Goal: Complete application form

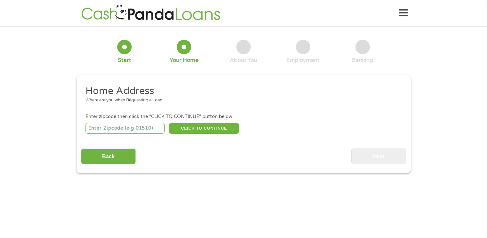
click at [101, 128] on input "number" at bounding box center [125, 128] width 79 height 11
type input "19808"
click at [218, 127] on button "CLICK TO CONTINUE" at bounding box center [204, 128] width 70 height 11
type input "19808"
type input "Wilmington"
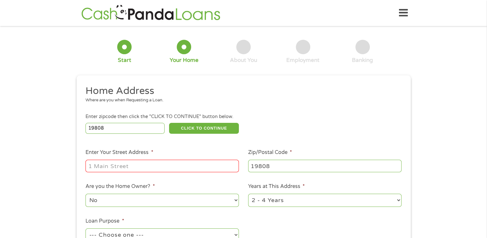
click at [130, 165] on input "Enter Your Street Address *" at bounding box center [162, 166] width 153 height 12
type input "[STREET_ADDRESS][PERSON_NAME]"
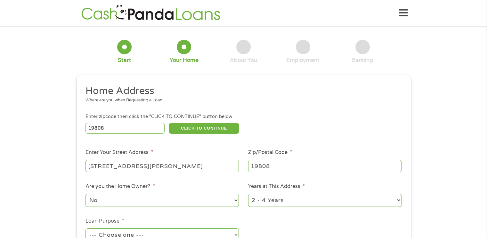
click at [371, 204] on select "1 Year or less 1 - 2 Years 2 - 4 Years Over 4 Years" at bounding box center [324, 199] width 153 height 13
select select "60months"
click at [248, 194] on select "1 Year or less 1 - 2 Years 2 - 4 Years Over 4 Years" at bounding box center [324, 199] width 153 height 13
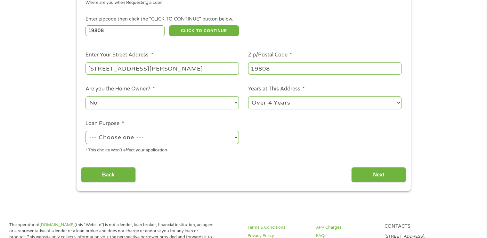
scroll to position [103, 0]
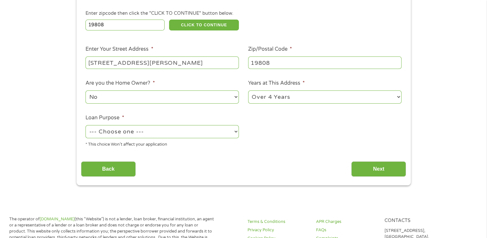
click at [215, 133] on select "--- Choose one --- Pay Bills Debt Consolidation Home Improvement Major Purchase…" at bounding box center [162, 131] width 153 height 13
select select "other"
click at [86, 126] on select "--- Choose one --- Pay Bills Debt Consolidation Home Improvement Major Purchase…" at bounding box center [162, 131] width 153 height 13
click at [376, 171] on input "Next" at bounding box center [378, 169] width 55 height 16
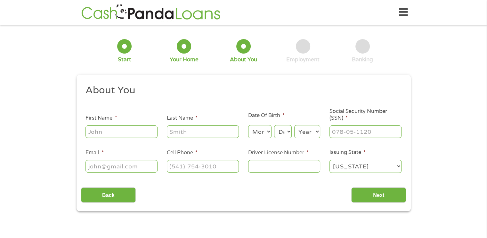
scroll to position [0, 0]
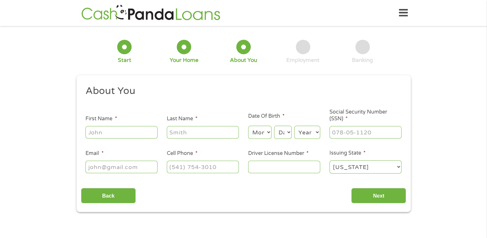
click at [111, 132] on input "First Name *" at bounding box center [122, 132] width 72 height 12
type input "[PERSON_NAME]"
type input "Green"
type input "[EMAIL_ADDRESS][DOMAIN_NAME]"
type input "[PHONE_NUMBER]"
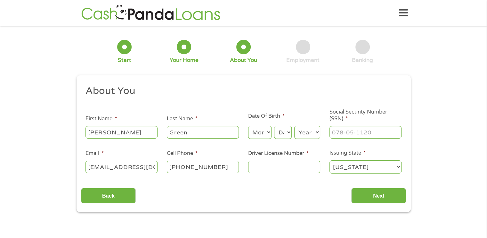
click at [267, 134] on select "Month 1 2 3 4 5 6 7 8 9 10 11 12" at bounding box center [259, 132] width 23 height 13
select select "6"
click at [248, 126] on select "Month 1 2 3 4 5 6 7 8 9 10 11 12" at bounding box center [259, 132] width 23 height 13
click at [287, 132] on select "Day 1 2 3 4 5 6 7 8 9 10 11 12 13 14 15 16 17 18 19 20 21 22 23 24 25 26 27 28 …" at bounding box center [282, 132] width 17 height 13
select select "13"
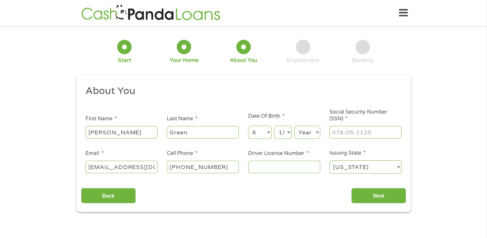
click at [274, 126] on select "Day 1 2 3 4 5 6 7 8 9 10 11 12 13 14 15 16 17 18 19 20 21 22 23 24 25 26 27 28 …" at bounding box center [282, 132] width 17 height 13
click at [306, 138] on select "Year [DATE] 2006 2005 2004 2003 2002 2001 2000 1999 1998 1997 1996 1995 1994 19…" at bounding box center [307, 132] width 26 height 13
select select "1970"
click at [294, 126] on select "Year [DATE] 2006 2005 2004 2003 2002 2001 2000 1999 1998 1997 1996 1995 1994 19…" at bounding box center [307, 132] width 26 height 13
click at [340, 130] on input "___-__-____" at bounding box center [366, 132] width 72 height 12
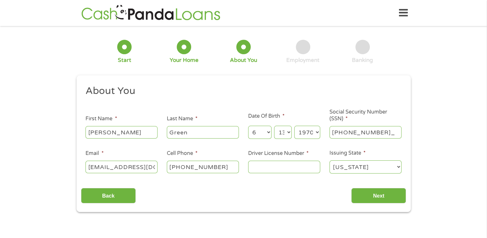
type input "222-42-3030"
click at [275, 169] on input "Driver License Number *" at bounding box center [284, 166] width 72 height 12
type input "697441"
click at [392, 197] on input "Next" at bounding box center [378, 196] width 55 height 16
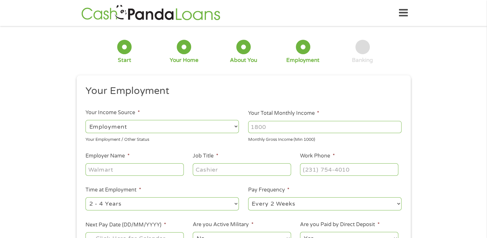
click at [132, 126] on select "--- Choose one --- Employment [DEMOGRAPHIC_DATA] Benefits" at bounding box center [162, 126] width 153 height 13
click at [86, 120] on select "--- Choose one --- Employment [DEMOGRAPHIC_DATA] Benefits" at bounding box center [162, 126] width 153 height 13
click at [276, 127] on input "Your Total Monthly Income *" at bounding box center [324, 127] width 153 height 12
type input "5200"
click at [138, 173] on input "Employer Name *" at bounding box center [135, 169] width 98 height 12
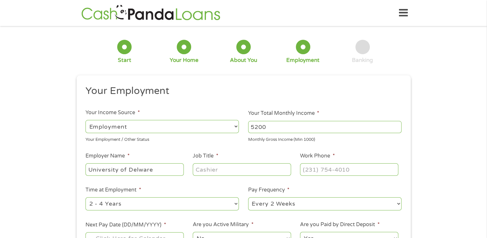
click at [138, 173] on input "University of Delware" at bounding box center [135, 169] width 98 height 12
type input "[GEOGRAPHIC_DATA][US_STATE]"
click at [241, 167] on input "Job Title *" at bounding box center [242, 169] width 98 height 12
type input "P"
type input "English Professor"
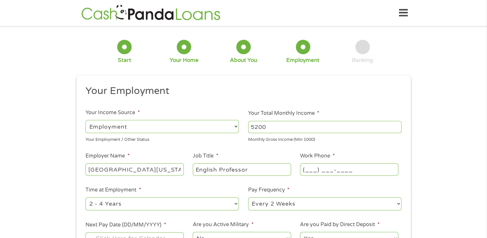
click at [332, 173] on input "(___) ___-____" at bounding box center [349, 169] width 98 height 12
type input "[PHONE_NUMBER]"
click at [150, 203] on select "--- Choose one --- 1 Year or less 1 - 2 Years 2 - 4 Years Over 4 Years" at bounding box center [162, 203] width 153 height 13
click at [86, 197] on select "--- Choose one --- 1 Year or less 1 - 2 Years 2 - 4 Years Over 4 Years" at bounding box center [162, 203] width 153 height 13
click at [318, 205] on select "--- Choose one --- Every 2 Weeks Every Week Monthly Semi-Monthly" at bounding box center [324, 203] width 153 height 13
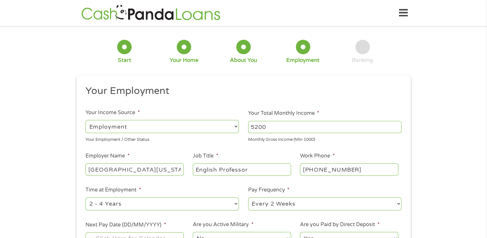
select select "monthly"
click at [248, 197] on select "--- Choose one --- Every 2 Weeks Every Week Monthly Semi-Monthly" at bounding box center [324, 203] width 153 height 13
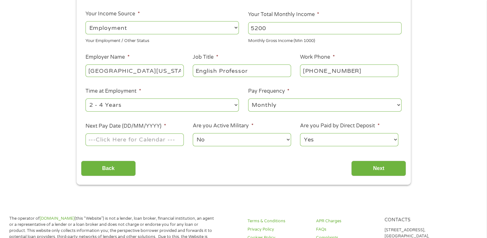
scroll to position [111, 0]
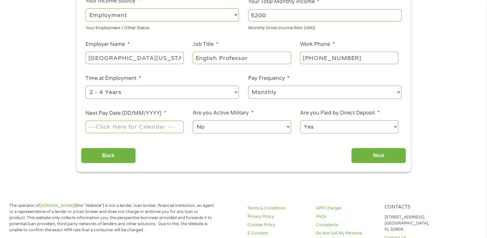
click at [147, 128] on input "Next Pay Date (DD/MM/YYYY) *" at bounding box center [135, 126] width 98 height 12
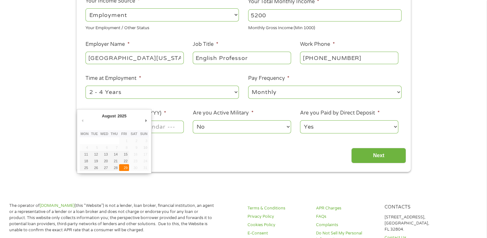
type input "[DATE]"
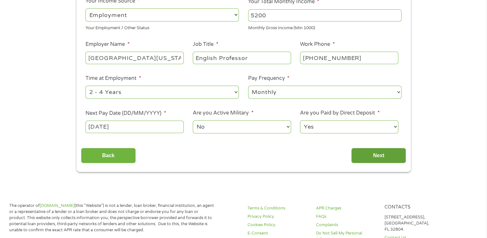
click at [369, 155] on input "Next" at bounding box center [378, 156] width 55 height 16
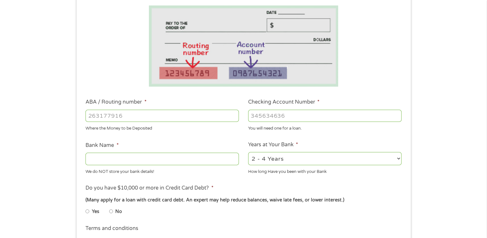
scroll to position [110, 0]
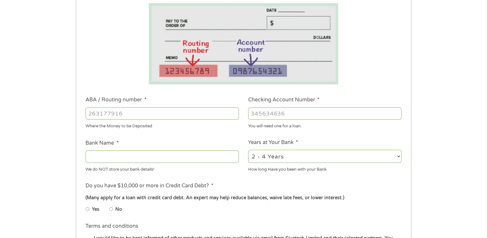
click at [96, 115] on input "ABA / Routing number *" at bounding box center [162, 113] width 153 height 12
type input "031100869"
type input "[PERSON_NAME] FARGO BANK"
type input "031100869"
click at [263, 115] on input "Checking Account Number *" at bounding box center [324, 113] width 153 height 12
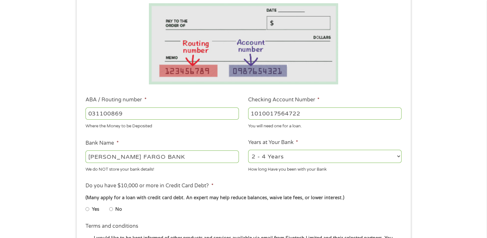
type input "1010017564722"
click at [312, 159] on select "2 - 4 Years 6 - 12 Months 1 - 2 Years Over 4 Years" at bounding box center [324, 156] width 153 height 13
select select "60months"
click at [248, 150] on select "2 - 4 Years 6 - 12 Months 1 - 2 Years Over 4 Years" at bounding box center [324, 156] width 153 height 13
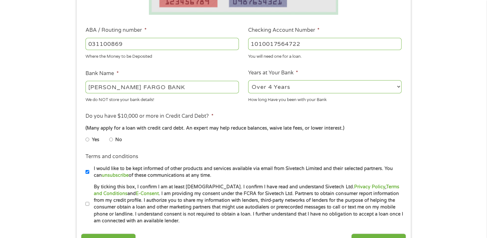
scroll to position [184, 0]
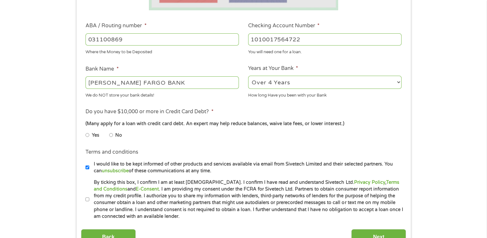
click at [111, 135] on input "No" at bounding box center [111, 135] width 4 height 10
radio input "true"
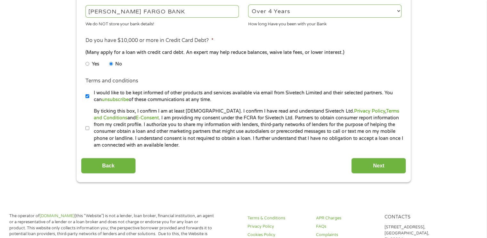
scroll to position [260, 0]
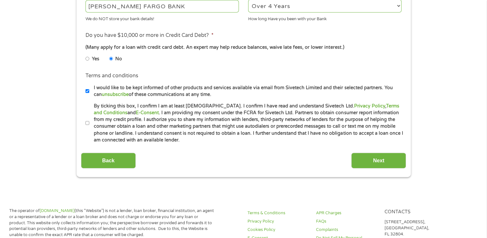
click at [87, 91] on input "I would like to be kept informed of other products and services available via e…" at bounding box center [88, 91] width 4 height 10
checkbox input "false"
click at [86, 124] on input "By ticking this box, I confirm I am at least [DEMOGRAPHIC_DATA]. I confirm I ha…" at bounding box center [88, 123] width 4 height 10
checkbox input "true"
click at [397, 162] on input "Next" at bounding box center [378, 160] width 55 height 16
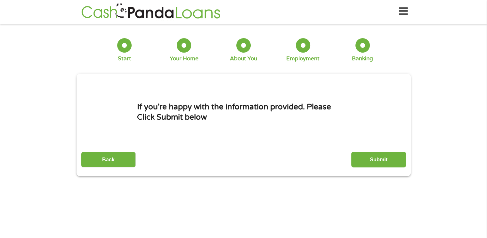
scroll to position [0, 0]
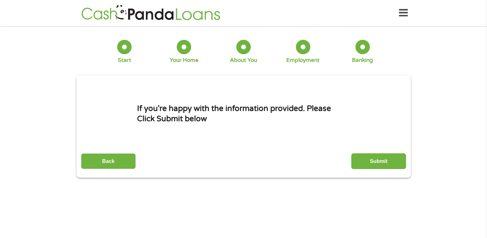
click at [397, 162] on input "Submit" at bounding box center [378, 161] width 55 height 16
